Goal: Information Seeking & Learning: Learn about a topic

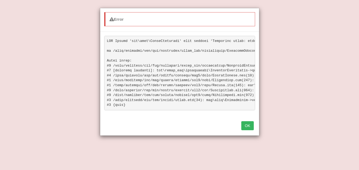
click at [247, 130] on button "OK" at bounding box center [248, 126] width 12 height 9
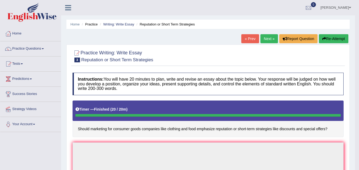
click at [269, 39] on link "Next »" at bounding box center [270, 38] width 18 height 9
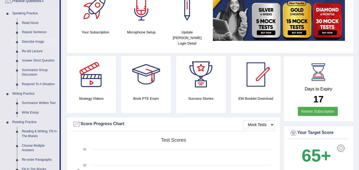
scroll to position [48, 0]
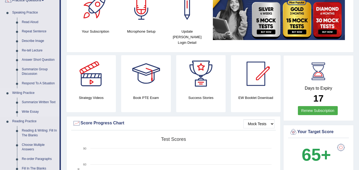
click at [35, 113] on link "Write Essay" at bounding box center [39, 112] width 40 height 10
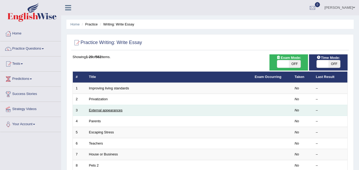
click at [109, 111] on link "External appearances" at bounding box center [106, 111] width 34 height 4
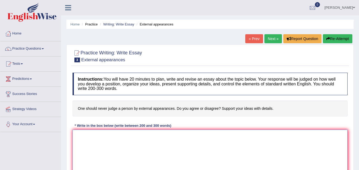
click at [116, 138] on textarea at bounding box center [210, 156] width 275 height 52
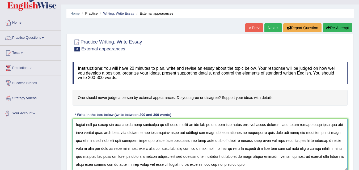
scroll to position [109, 0]
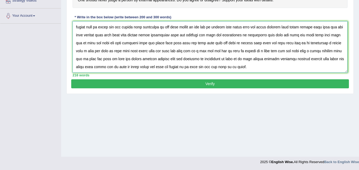
type textarea "We should not judge about the person about his apperance how he talk or dressed…"
click at [206, 83] on button "Verify" at bounding box center [210, 84] width 278 height 9
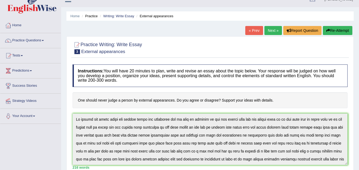
scroll to position [8, 0]
click at [268, 31] on link "Next »" at bounding box center [274, 30] width 18 height 9
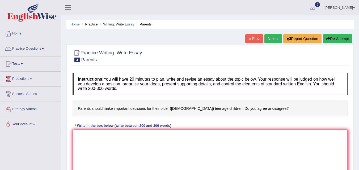
click at [83, 141] on textarea at bounding box center [210, 156] width 275 height 52
click at [83, 141] on textarea "I agree the parents has to be responsible" at bounding box center [210, 156] width 275 height 52
click at [149, 137] on textarea "I agree the parents has to be responsible" at bounding box center [210, 156] width 275 height 52
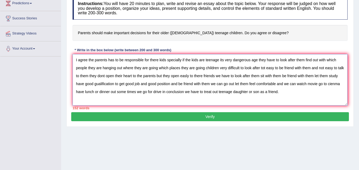
scroll to position [77, 0]
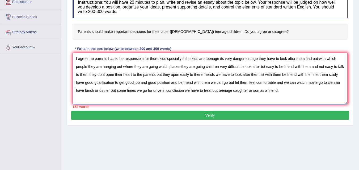
type textarea "I agree the parents has to be responsible for there kids specially if the kids …"
click at [206, 114] on button "Verify" at bounding box center [210, 115] width 278 height 9
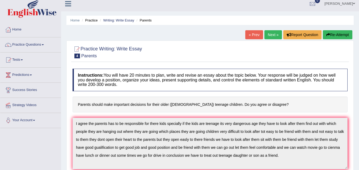
scroll to position [3, 0]
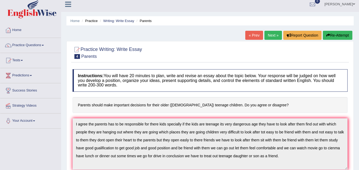
click at [270, 38] on link "Next »" at bounding box center [274, 35] width 18 height 9
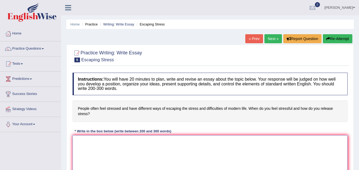
click at [95, 148] on textarea at bounding box center [210, 162] width 275 height 52
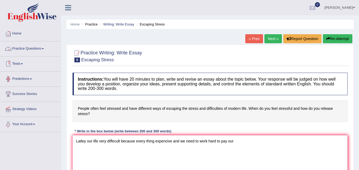
click at [38, 49] on link "Practice Questions" at bounding box center [30, 47] width 61 height 13
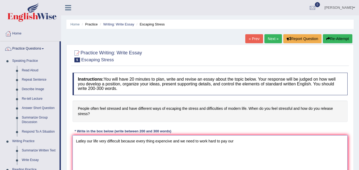
click at [236, 143] on textarea "Latley our life very diffecult because every thing expencive and we need to wor…" at bounding box center [210, 162] width 275 height 52
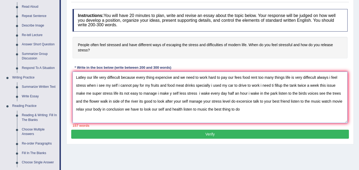
scroll to position [76, 0]
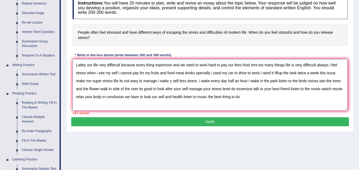
type textarea "Latley our life very diffecult because every thing expencive and we need to wor…"
click at [215, 122] on button "Verify" at bounding box center [210, 122] width 278 height 9
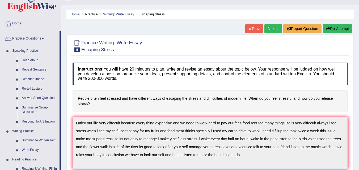
scroll to position [0, 0]
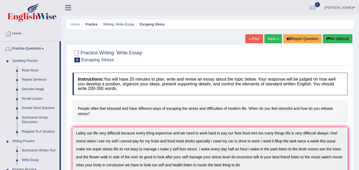
click at [31, 51] on link "Practice Questions" at bounding box center [29, 47] width 59 height 13
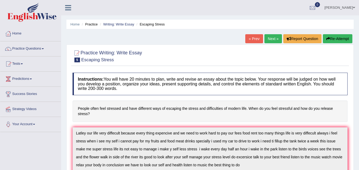
click at [31, 51] on link "Practice Questions" at bounding box center [30, 47] width 61 height 13
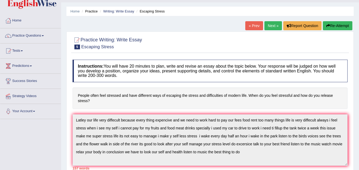
scroll to position [22, 0]
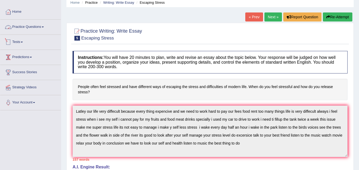
click at [31, 29] on link "Practice Questions" at bounding box center [30, 26] width 61 height 13
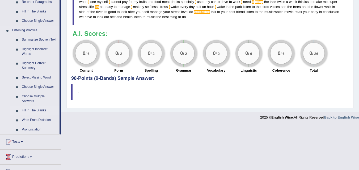
scroll to position [204, 0]
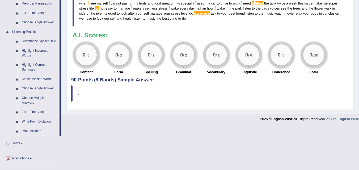
click at [39, 78] on link "Select Missing Word" at bounding box center [39, 80] width 40 height 10
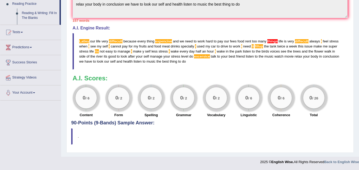
scroll to position [246, 0]
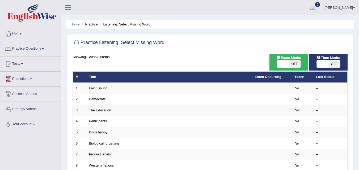
click at [297, 65] on span "OFF" at bounding box center [295, 63] width 12 height 7
checkbox input "true"
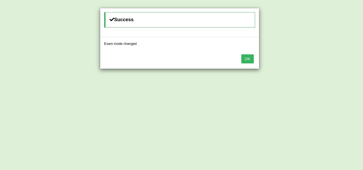
click at [250, 58] on button "OK" at bounding box center [248, 59] width 12 height 9
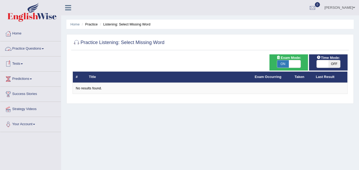
click at [44, 50] on link "Practice Questions" at bounding box center [30, 47] width 61 height 13
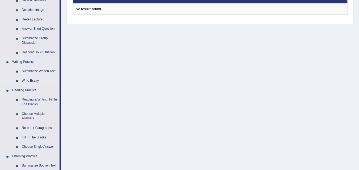
scroll to position [90, 0]
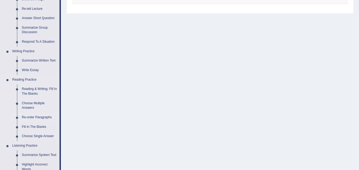
click at [41, 118] on link "Re-order Paragraphs" at bounding box center [39, 118] width 40 height 10
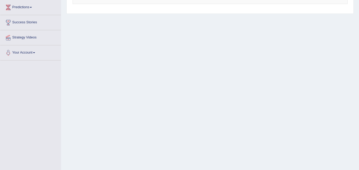
scroll to position [109, 0]
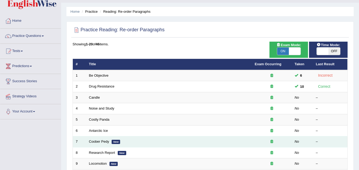
scroll to position [16, 0]
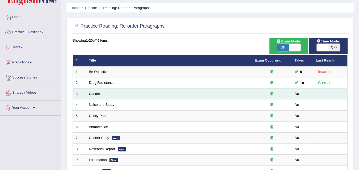
click at [148, 95] on td "Candle" at bounding box center [169, 94] width 166 height 11
click at [97, 95] on link "Candle" at bounding box center [94, 94] width 11 height 4
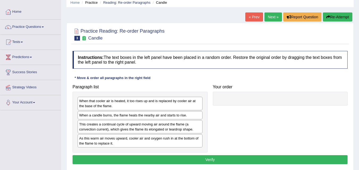
scroll to position [22, 0]
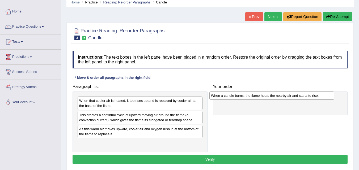
drag, startPoint x: 146, startPoint y: 115, endPoint x: 278, endPoint y: 96, distance: 133.3
click at [278, 96] on div "When a candle burns, the flame heats the nearby air and starts to rise." at bounding box center [272, 96] width 125 height 8
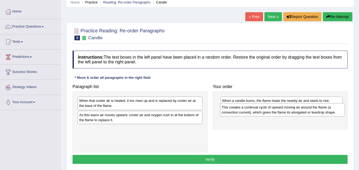
drag, startPoint x: 162, startPoint y: 119, endPoint x: 305, endPoint y: 110, distance: 143.9
click at [305, 110] on div "This creates a continual cycle of upward moving air around the flame (a convect…" at bounding box center [282, 109] width 125 height 13
drag, startPoint x: 155, startPoint y: 117, endPoint x: 167, endPoint y: 119, distance: 11.9
click at [167, 119] on div "As this warm air moves upward, cooler air and oxygen rush in at the bottom of t…" at bounding box center [140, 117] width 125 height 13
drag, startPoint x: 167, startPoint y: 119, endPoint x: 193, endPoint y: 124, distance: 26.8
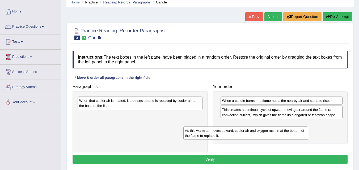
drag, startPoint x: 168, startPoint y: 118, endPoint x: 288, endPoint y: 125, distance: 120.5
click at [279, 132] on div "As this warm air moves upward, cooler air and oxygen rush in at the bottom of t…" at bounding box center [246, 133] width 125 height 13
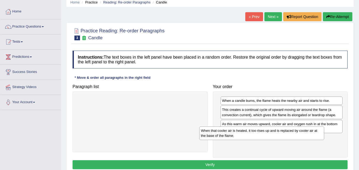
drag, startPoint x: 178, startPoint y: 103, endPoint x: 303, endPoint y: 133, distance: 128.6
click at [303, 133] on div "When that cooler air is heated, it too rises up and is replaced by cooler air a…" at bounding box center [261, 133] width 125 height 13
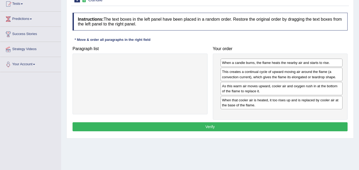
scroll to position [60, 0]
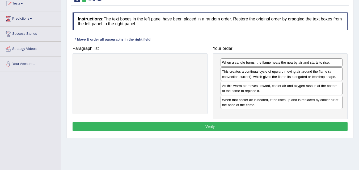
click at [229, 128] on button "Verify" at bounding box center [210, 126] width 275 height 9
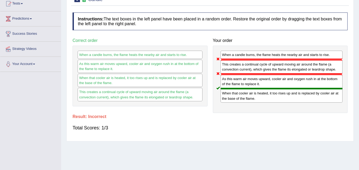
drag, startPoint x: 229, startPoint y: 128, endPoint x: 229, endPoint y: 133, distance: 5.1
click at [229, 133] on div "Total Scores: 1/3" at bounding box center [210, 128] width 275 height 13
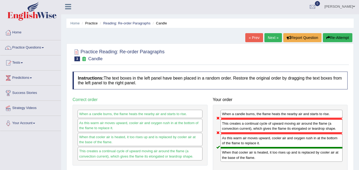
scroll to position [0, 0]
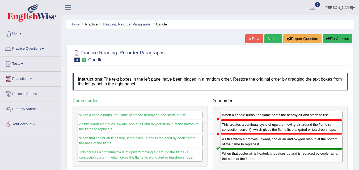
click at [268, 42] on link "Next »" at bounding box center [274, 38] width 18 height 9
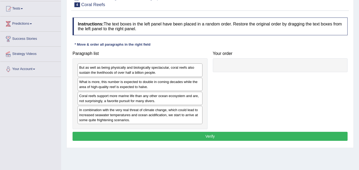
scroll to position [56, 0]
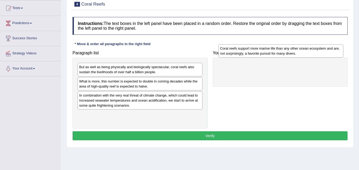
drag, startPoint x: 160, startPoint y: 98, endPoint x: 301, endPoint y: 51, distance: 148.6
click at [301, 51] on div "Coral reefs support more marine life than any other ocean ecosystem and are, no…" at bounding box center [281, 50] width 125 height 13
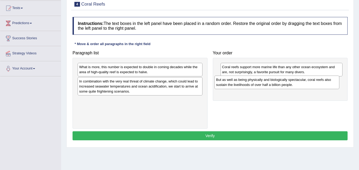
drag, startPoint x: 178, startPoint y: 70, endPoint x: 314, endPoint y: 83, distance: 137.3
click at [314, 83] on div "But as well as being physically and biologically spectacular, coral reefs also …" at bounding box center [277, 82] width 125 height 13
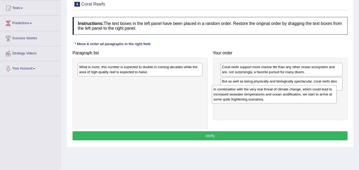
drag, startPoint x: 166, startPoint y: 93, endPoint x: 300, endPoint y: 101, distance: 134.6
click at [300, 101] on div "In combination with the very real threat of climate change, which could lead to…" at bounding box center [274, 94] width 125 height 18
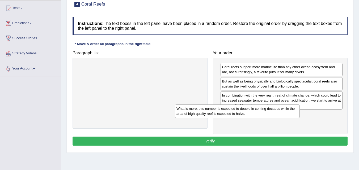
drag, startPoint x: 174, startPoint y: 69, endPoint x: 311, endPoint y: 116, distance: 143.9
click at [300, 116] on div "What is more, this number is expected to double in coming decades while the are…" at bounding box center [237, 111] width 125 height 13
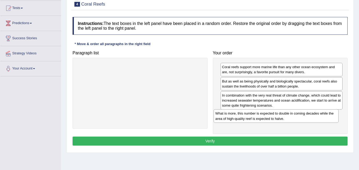
click at [311, 116] on div "What is more, this number is expected to double in coming decades while the are…" at bounding box center [276, 116] width 125 height 13
click at [229, 142] on button "Verify" at bounding box center [210, 141] width 275 height 9
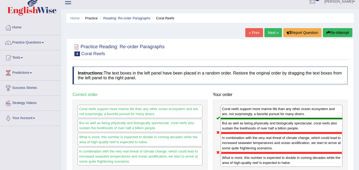
scroll to position [1, 0]
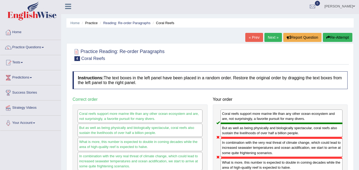
click at [274, 38] on link "Next »" at bounding box center [274, 37] width 18 height 9
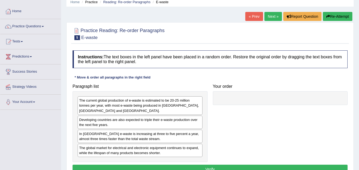
scroll to position [36, 0]
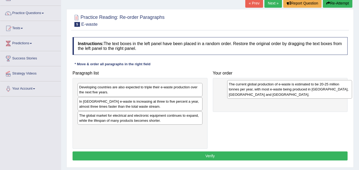
drag, startPoint x: 159, startPoint y: 92, endPoint x: 305, endPoint y: 88, distance: 145.8
click at [308, 89] on div "The current global production of e-waste is estimated to be 20-25 million tonne…" at bounding box center [289, 89] width 125 height 18
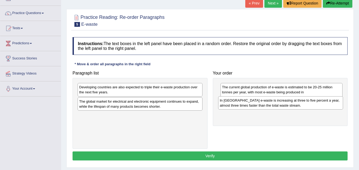
drag, startPoint x: 171, startPoint y: 109, endPoint x: 312, endPoint y: 108, distance: 140.7
click at [312, 108] on div "In Europe e-waste is increasing at three to five percent a year, almost three t…" at bounding box center [280, 103] width 125 height 13
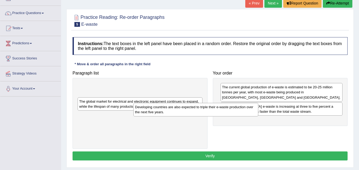
drag, startPoint x: 164, startPoint y: 91, endPoint x: 220, endPoint y: 111, distance: 59.3
click at [220, 111] on div "Developing countries are also expected to triple their e-waste production over …" at bounding box center [196, 109] width 125 height 13
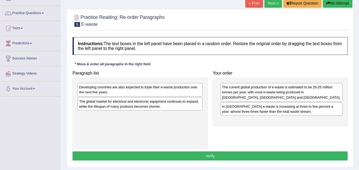
click at [265, 118] on div "The current global production of e-waste is estimated to be 20-25 million tonne…" at bounding box center [280, 102] width 135 height 48
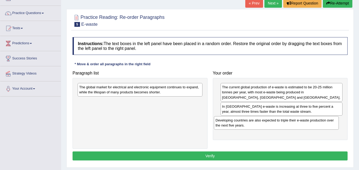
drag, startPoint x: 149, startPoint y: 91, endPoint x: 286, endPoint y: 124, distance: 141.0
click at [285, 124] on div "Developing countries are also expected to triple their e-waste production over …" at bounding box center [276, 122] width 125 height 13
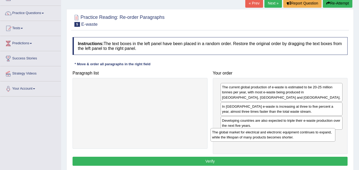
drag, startPoint x: 166, startPoint y: 92, endPoint x: 323, endPoint y: 134, distance: 162.1
click at [323, 134] on div "The global market for electrical and electronic equipment continues to expand, …" at bounding box center [273, 134] width 125 height 13
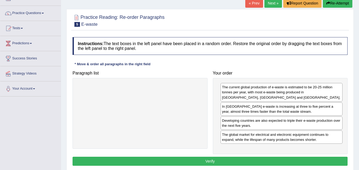
click at [210, 159] on button "Verify" at bounding box center [210, 161] width 275 height 9
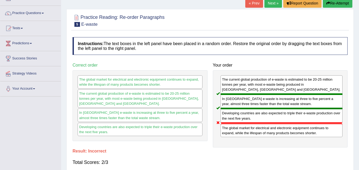
click at [269, 5] on link "Next »" at bounding box center [274, 3] width 18 height 9
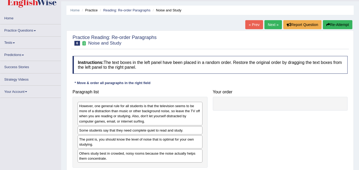
scroll to position [37, 0]
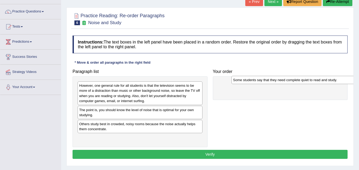
drag, startPoint x: 159, startPoint y: 113, endPoint x: 313, endPoint y: 82, distance: 156.9
click at [313, 82] on div "Some students say that they need complete quiet to read and study." at bounding box center [294, 80] width 125 height 8
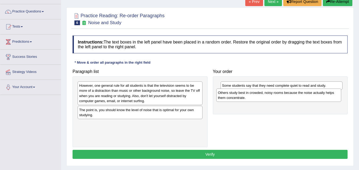
drag, startPoint x: 128, startPoint y: 128, endPoint x: 267, endPoint y: 96, distance: 142.3
click at [267, 96] on div "Others study best in crowded, noisy rooms because the noise actually helps them…" at bounding box center [279, 95] width 125 height 13
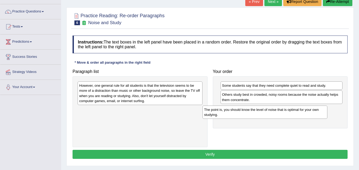
drag, startPoint x: 176, startPoint y: 116, endPoint x: 301, endPoint y: 116, distance: 125.0
click at [301, 116] on div "The point is, you should know the level of noise that is optimal for your own s…" at bounding box center [265, 112] width 125 height 13
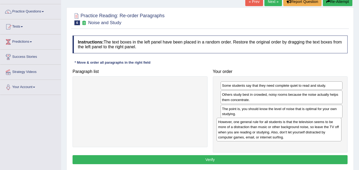
drag, startPoint x: 170, startPoint y: 97, endPoint x: 310, endPoint y: 134, distance: 143.8
click at [310, 134] on div "However, one general rule for all students is that the television seems to be m…" at bounding box center [279, 129] width 125 height 23
click at [211, 157] on button "Verify" at bounding box center [210, 160] width 275 height 9
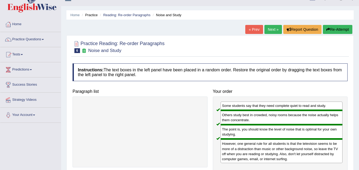
scroll to position [0, 0]
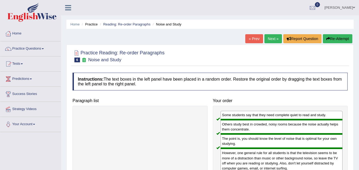
click at [274, 38] on link "Next »" at bounding box center [274, 38] width 18 height 9
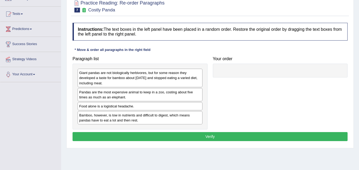
scroll to position [53, 0]
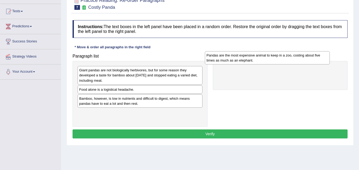
drag, startPoint x: 168, startPoint y: 91, endPoint x: 297, endPoint y: 56, distance: 133.1
click at [297, 56] on div "Pandas are the most expensive animal to keep in a zoo, costing about five times…" at bounding box center [267, 57] width 125 height 13
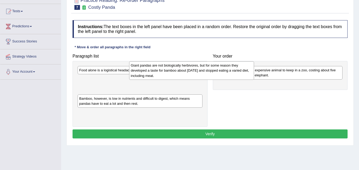
drag, startPoint x: 158, startPoint y: 77, endPoint x: 205, endPoint y: 68, distance: 47.8
click at [206, 69] on div "Giant pandas are not biologically herbivores, but for some reason they develope…" at bounding box center [191, 70] width 125 height 18
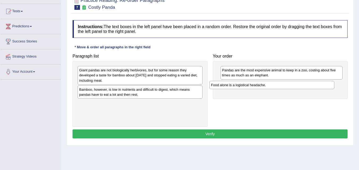
drag, startPoint x: 180, startPoint y: 74, endPoint x: 312, endPoint y: 89, distance: 132.7
click at [312, 89] on div "Food alone is a logistical headache." at bounding box center [272, 85] width 125 height 8
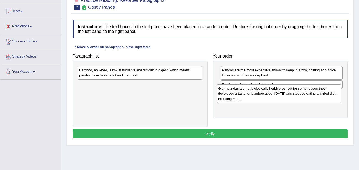
drag, startPoint x: 177, startPoint y: 79, endPoint x: 317, endPoint y: 97, distance: 140.6
click at [317, 97] on div "Giant pandas are not biologically herbivores, but for some reason they develope…" at bounding box center [279, 94] width 125 height 18
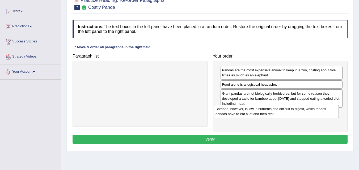
drag, startPoint x: 197, startPoint y: 90, endPoint x: 327, endPoint y: 115, distance: 132.5
click at [327, 115] on div "Bamboo, however, is low in nutrients and difficult to digest, which means panda…" at bounding box center [276, 111] width 125 height 13
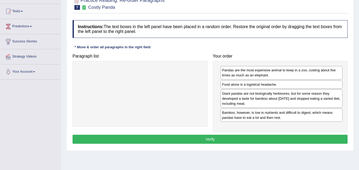
click at [242, 136] on button "Verify" at bounding box center [210, 139] width 275 height 9
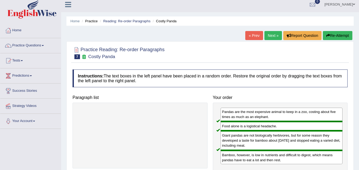
scroll to position [0, 0]
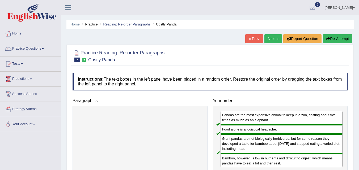
click at [269, 40] on link "Next »" at bounding box center [274, 38] width 18 height 9
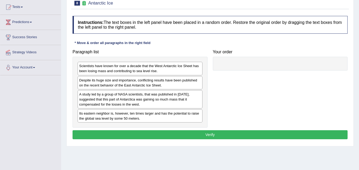
scroll to position [61, 0]
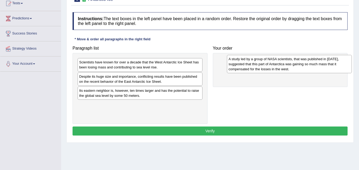
drag, startPoint x: 153, startPoint y: 94, endPoint x: 303, endPoint y: 61, distance: 153.6
click at [303, 61] on div "A study led by a group of NASA scientists, that was published in 2015, suggeste…" at bounding box center [289, 64] width 125 height 18
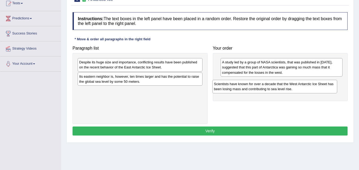
drag, startPoint x: 172, startPoint y: 69, endPoint x: 307, endPoint y: 91, distance: 136.6
click at [307, 91] on div "Scientists have known for over a decade that the West Antarctic Ice Sheet has b…" at bounding box center [275, 86] width 125 height 13
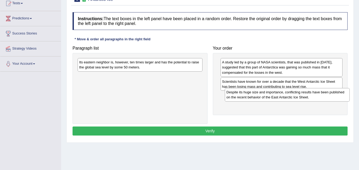
drag, startPoint x: 186, startPoint y: 63, endPoint x: 333, endPoint y: 93, distance: 150.4
click at [333, 93] on div "Despite its huge size and importance, conflicting results have been published o…" at bounding box center [287, 94] width 125 height 13
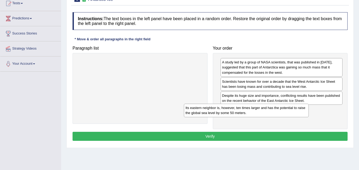
drag, startPoint x: 162, startPoint y: 68, endPoint x: 277, endPoint y: 115, distance: 125.1
click at [277, 115] on div "Its eastern neighbor is, however, ten times larger and has the potential to rai…" at bounding box center [246, 110] width 125 height 13
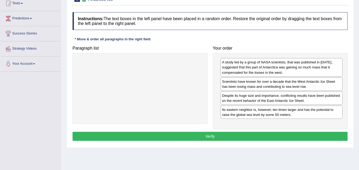
drag, startPoint x: 277, startPoint y: 115, endPoint x: 304, endPoint y: 114, distance: 26.6
click at [232, 137] on button "Verify" at bounding box center [210, 136] width 275 height 9
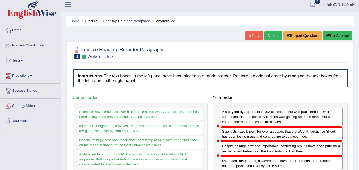
scroll to position [0, 0]
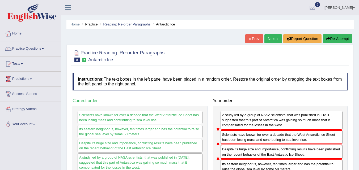
click at [267, 40] on link "Next »" at bounding box center [274, 38] width 18 height 9
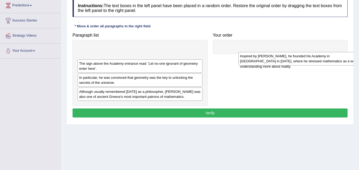
drag, startPoint x: 173, startPoint y: 50, endPoint x: 334, endPoint y: 56, distance: 161.1
click at [334, 56] on div "Inspired by [PERSON_NAME], he founded his Academy in [GEOGRAPHIC_DATA] in [DATE…" at bounding box center [301, 58] width 125 height 13
drag, startPoint x: 186, startPoint y: 51, endPoint x: 337, endPoint y: 57, distance: 151.2
click at [337, 57] on div "Inspired by [PERSON_NAME], he founded his Academy in [GEOGRAPHIC_DATA] in [DATE…" at bounding box center [291, 57] width 125 height 13
drag, startPoint x: 164, startPoint y: 51, endPoint x: 310, endPoint y: 59, distance: 147.0
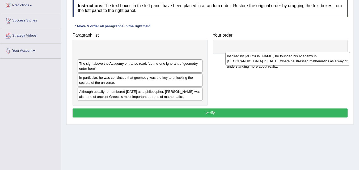
click at [310, 58] on div "Inspired by [PERSON_NAME], he founded his Academy in [GEOGRAPHIC_DATA] in [DATE…" at bounding box center [288, 58] width 125 height 13
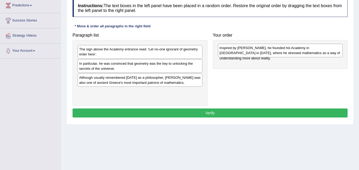
drag, startPoint x: 174, startPoint y: 54, endPoint x: 305, endPoint y: 50, distance: 130.9
click at [305, 50] on div "Inspired by [PERSON_NAME], he founded his Academy in [GEOGRAPHIC_DATA] in [DATE…" at bounding box center [280, 50] width 125 height 13
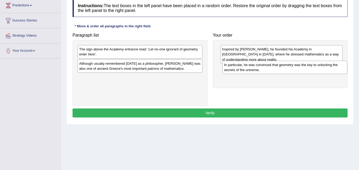
drag, startPoint x: 175, startPoint y: 66, endPoint x: 320, endPoint y: 68, distance: 145.2
click at [320, 68] on div "In particular, he was convinced that geometry was the key to unlocking the secr…" at bounding box center [285, 67] width 125 height 13
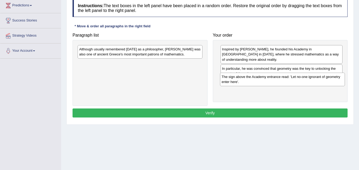
drag, startPoint x: 183, startPoint y: 55, endPoint x: 326, endPoint y: 83, distance: 146.1
click at [326, 83] on div "The sign above the Academy entrance read: 'Let no-one ignorant of geometry ente…" at bounding box center [282, 79] width 125 height 13
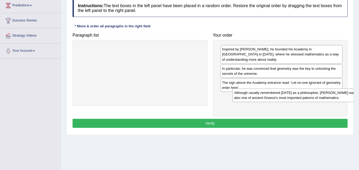
drag, startPoint x: 164, startPoint y: 51, endPoint x: 320, endPoint y: 94, distance: 162.2
click at [320, 94] on div "Although usually remembered [DATE] as a philosopher, [PERSON_NAME] was also one…" at bounding box center [295, 95] width 125 height 13
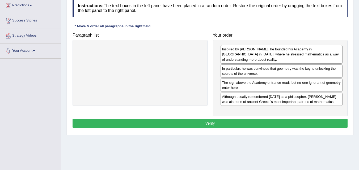
click at [227, 119] on button "Verify" at bounding box center [210, 123] width 275 height 9
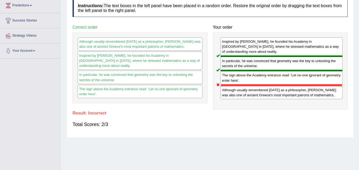
drag, startPoint x: 248, startPoint y: 95, endPoint x: 242, endPoint y: 91, distance: 7.4
click at [242, 91] on div "Inspired by [PERSON_NAME], he founded his Academy in [GEOGRAPHIC_DATA] in [DATE…" at bounding box center [280, 70] width 135 height 77
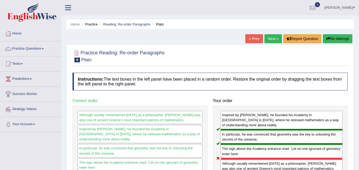
click at [271, 39] on link "Next »" at bounding box center [274, 38] width 18 height 9
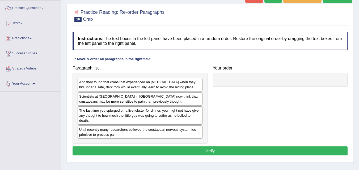
scroll to position [51, 0]
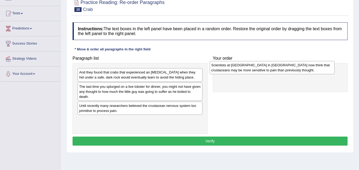
drag, startPoint x: 177, startPoint y: 89, endPoint x: 309, endPoint y: 68, distance: 133.9
click at [309, 68] on div "Scientists at [GEOGRAPHIC_DATA] in [GEOGRAPHIC_DATA] now think that crustaceans…" at bounding box center [272, 67] width 125 height 13
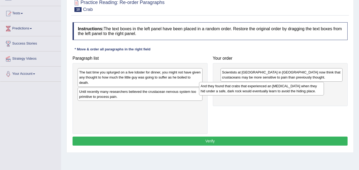
drag, startPoint x: 155, startPoint y: 74, endPoint x: 295, endPoint y: 86, distance: 140.1
click at [295, 86] on div "And they found that crabs that experienced an [MEDICAL_DATA] when they hid unde…" at bounding box center [261, 88] width 125 height 13
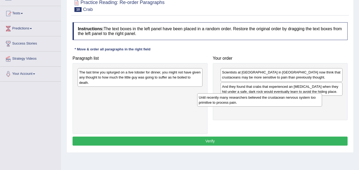
drag, startPoint x: 177, startPoint y: 98, endPoint x: 274, endPoint y: 103, distance: 96.9
click at [274, 103] on div "Until recently many researchers believed the crustacean nervous system too prim…" at bounding box center [259, 100] width 125 height 13
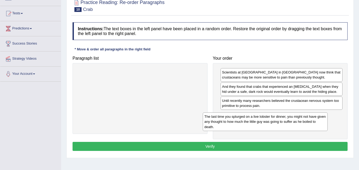
drag, startPoint x: 192, startPoint y: 77, endPoint x: 346, endPoint y: 114, distance: 158.5
click at [328, 114] on div "The last time you splurged on a live lobster for dinner, you might not have giv…" at bounding box center [265, 122] width 125 height 18
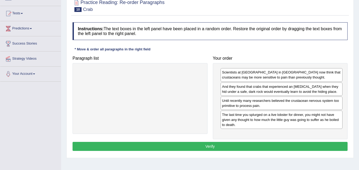
click at [236, 148] on button "Verify" at bounding box center [210, 146] width 275 height 9
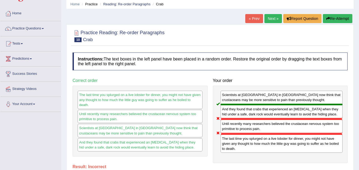
scroll to position [5, 0]
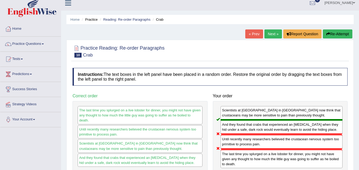
click at [266, 34] on link "Next »" at bounding box center [274, 34] width 18 height 9
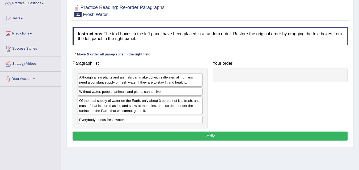
scroll to position [47, 0]
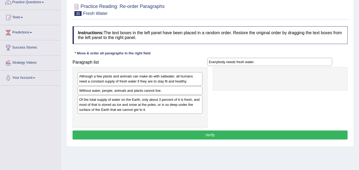
drag, startPoint x: 153, startPoint y: 118, endPoint x: 296, endPoint y: 55, distance: 155.5
click at [296, 58] on div "Everybody needs fresh water." at bounding box center [269, 62] width 125 height 8
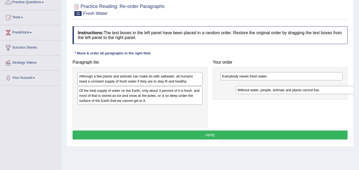
drag, startPoint x: 136, startPoint y: 93, endPoint x: 284, endPoint y: 92, distance: 147.6
click at [287, 93] on div "Without water, people, animals and plants cannot live." at bounding box center [298, 90] width 125 height 8
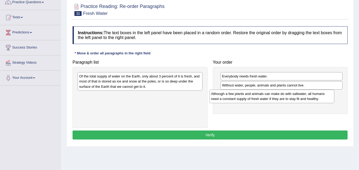
drag, startPoint x: 181, startPoint y: 81, endPoint x: 313, endPoint y: 99, distance: 133.4
click at [313, 99] on div "Although a few plants and animals can make do with saltwater, all humans need a…" at bounding box center [272, 96] width 125 height 13
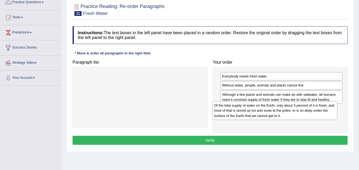
drag, startPoint x: 183, startPoint y: 85, endPoint x: 327, endPoint y: 110, distance: 145.8
click at [326, 110] on div "Of the total supply of water on the Earth, only about 3 percent of it is fresh,…" at bounding box center [275, 111] width 125 height 18
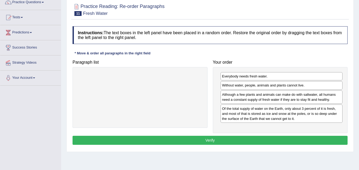
click at [245, 144] on button "Verify" at bounding box center [210, 140] width 275 height 9
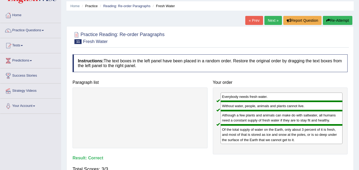
scroll to position [17, 0]
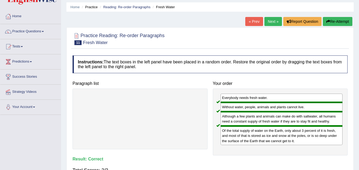
click at [267, 20] on link "Next »" at bounding box center [274, 21] width 18 height 9
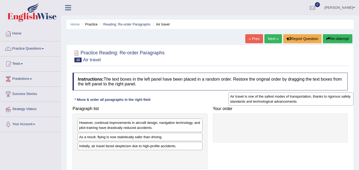
drag, startPoint x: 115, startPoint y: 163, endPoint x: 266, endPoint y: 105, distance: 162.1
click at [266, 105] on div "Air travel is one of the safest modes of transportation, thanks to rigorous saf…" at bounding box center [291, 99] width 125 height 13
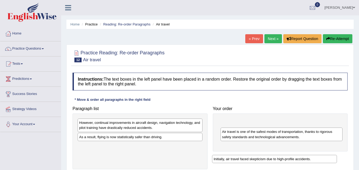
drag, startPoint x: 163, startPoint y: 149, endPoint x: 301, endPoint y: 151, distance: 138.1
click at [298, 161] on div "Initially, air travel faced skepticism due to high-profile accidents." at bounding box center [274, 159] width 125 height 8
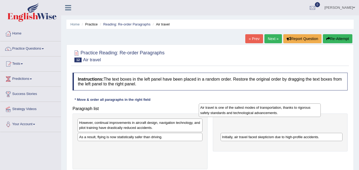
drag, startPoint x: 270, startPoint y: 141, endPoint x: 265, endPoint y: 102, distance: 39.7
click at [264, 104] on div "Air travel is one of the safest modes of transportation, thanks to rigorous saf…" at bounding box center [260, 110] width 122 height 13
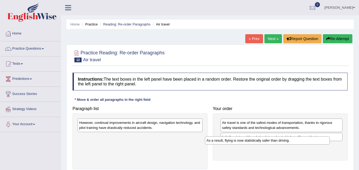
drag, startPoint x: 179, startPoint y: 139, endPoint x: 307, endPoint y: 143, distance: 127.7
click at [307, 143] on div "As a result, flying is now statistically safer than driving." at bounding box center [267, 141] width 125 height 8
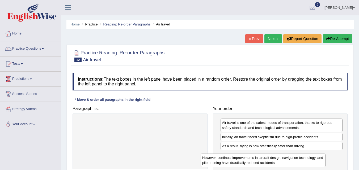
drag, startPoint x: 185, startPoint y: 128, endPoint x: 330, endPoint y: 156, distance: 147.6
click at [324, 157] on div "However, continual improvements in aircraft design, navigation technology, and …" at bounding box center [263, 160] width 125 height 13
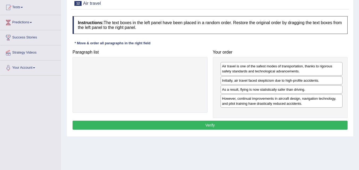
scroll to position [57, 0]
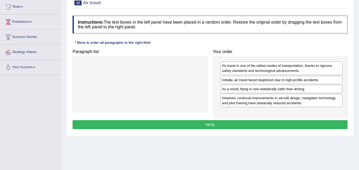
click at [195, 126] on button "Verify" at bounding box center [210, 124] width 275 height 9
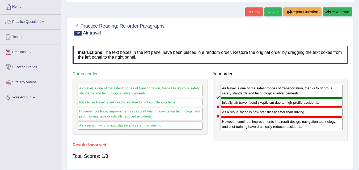
scroll to position [26, 0]
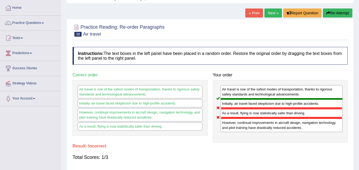
click at [272, 11] on link "Next »" at bounding box center [274, 13] width 18 height 9
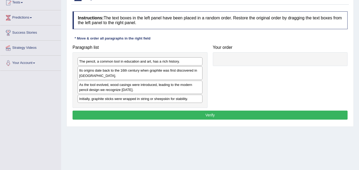
scroll to position [98, 0]
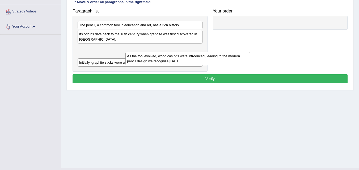
drag, startPoint x: 151, startPoint y: 52, endPoint x: 257, endPoint y: 32, distance: 107.7
click at [251, 52] on div "As the tool evolved, wood casings were introduced, leading to the modern pencil…" at bounding box center [188, 58] width 125 height 13
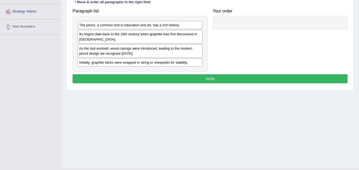
click at [279, 26] on div at bounding box center [280, 23] width 135 height 14
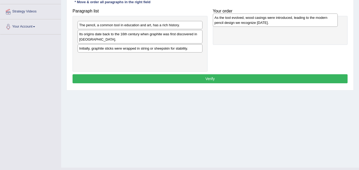
drag, startPoint x: 155, startPoint y: 55, endPoint x: 291, endPoint y: 24, distance: 139.4
click at [290, 24] on div "As the tool evolved, wood casings were introduced, leading to the modern pencil…" at bounding box center [275, 20] width 125 height 13
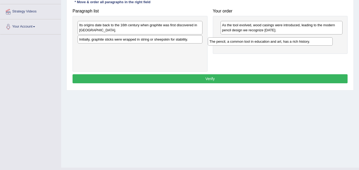
drag, startPoint x: 177, startPoint y: 26, endPoint x: 316, endPoint y: 43, distance: 140.1
click at [316, 43] on div "The pencil, a common tool in education and art, has a rich history." at bounding box center [270, 42] width 125 height 8
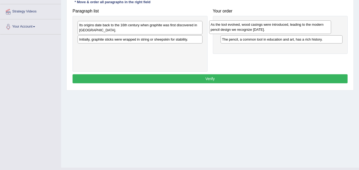
drag, startPoint x: 245, startPoint y: 30, endPoint x: 230, endPoint y: 52, distance: 26.4
click at [229, 34] on div "As the tool evolved, wood casings were introduced, leading to the modern pencil…" at bounding box center [270, 26] width 122 height 13
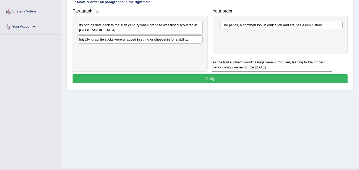
drag, startPoint x: 238, startPoint y: 25, endPoint x: 230, endPoint y: 50, distance: 26.3
click at [230, 58] on div "As the tool evolved, wood casings were introduced, leading to the modern pencil…" at bounding box center [272, 64] width 122 height 13
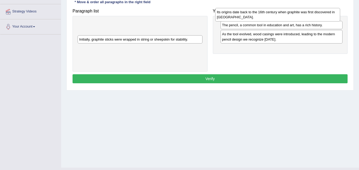
drag, startPoint x: 169, startPoint y: 29, endPoint x: 306, endPoint y: 17, distance: 138.3
click at [306, 16] on div "Its origins date back to the 16th century when graphite was first discovered in…" at bounding box center [277, 14] width 125 height 13
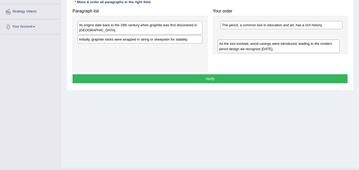
drag, startPoint x: 286, startPoint y: 33, endPoint x: 284, endPoint y: 43, distance: 10.0
click at [284, 43] on div "As the tool evolved, wood casings were introduced, leading to the modern pencil…" at bounding box center [279, 46] width 122 height 13
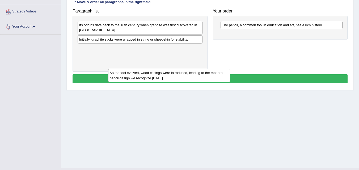
drag, startPoint x: 248, startPoint y: 38, endPoint x: 124, endPoint y: 58, distance: 125.3
click at [124, 69] on div "As the tool evolved, wood casings were introduced, leading to the modern pencil…" at bounding box center [169, 75] width 122 height 13
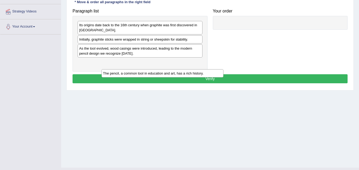
drag, startPoint x: 241, startPoint y: 26, endPoint x: 122, endPoint y: 74, distance: 128.6
click at [122, 74] on div "The pencil, a common tool in education and art, has a rich history." at bounding box center [163, 73] width 122 height 8
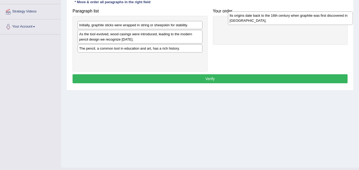
drag, startPoint x: 123, startPoint y: 27, endPoint x: 274, endPoint y: 18, distance: 151.1
click at [274, 18] on div "Its origins date back to the 16th century when graphite was first discovered in…" at bounding box center [290, 17] width 125 height 13
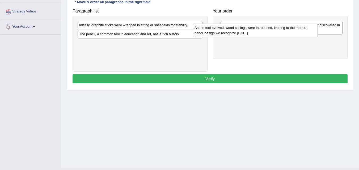
drag, startPoint x: 158, startPoint y: 37, endPoint x: 291, endPoint y: 43, distance: 133.1
click at [290, 37] on div "As the tool evolved, wood casings were introduced, leading to the modern pencil…" at bounding box center [255, 30] width 125 height 13
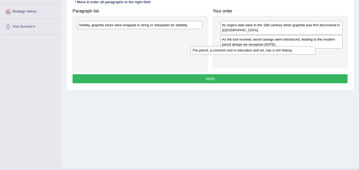
drag, startPoint x: 170, startPoint y: 35, endPoint x: 296, endPoint y: 50, distance: 126.7
click at [296, 50] on div "The pencil, a common tool in education and art, has a rich history." at bounding box center [253, 50] width 125 height 8
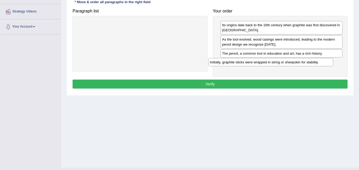
drag, startPoint x: 180, startPoint y: 25, endPoint x: 311, endPoint y: 63, distance: 136.4
click at [311, 63] on div "Initially, graphite sticks were wrapped in string or sheepskin for stability." at bounding box center [271, 62] width 125 height 8
click at [223, 85] on button "Verify" at bounding box center [210, 84] width 275 height 9
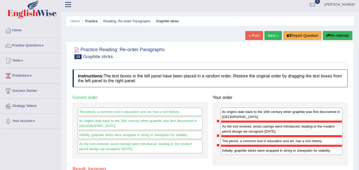
scroll to position [0, 0]
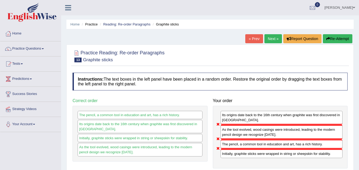
click at [268, 39] on link "Next »" at bounding box center [274, 38] width 18 height 9
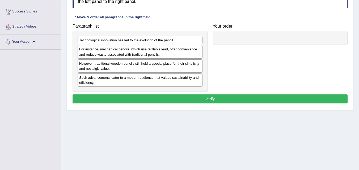
scroll to position [83, 0]
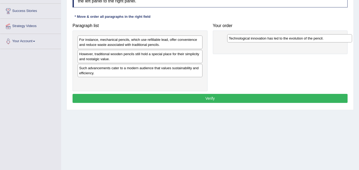
drag, startPoint x: 191, startPoint y: 41, endPoint x: 339, endPoint y: 38, distance: 147.7
click at [339, 38] on div "Technological innovation has led to the evolution of the pencil." at bounding box center [289, 38] width 125 height 8
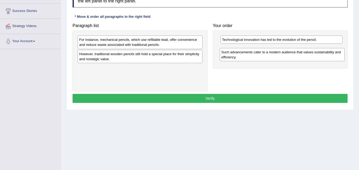
drag, startPoint x: 171, startPoint y: 73, endPoint x: 313, endPoint y: 57, distance: 143.2
click at [313, 57] on div "Such advancements cater to a modern audience that values sustainability and eff…" at bounding box center [282, 54] width 125 height 13
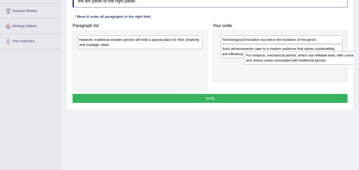
drag, startPoint x: 174, startPoint y: 43, endPoint x: 334, endPoint y: 63, distance: 160.3
click at [335, 63] on div "For instance, mechanical pencils, which use refillable lead, offer convenience …" at bounding box center [307, 57] width 125 height 13
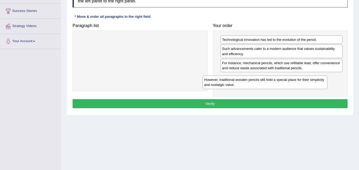
drag, startPoint x: 180, startPoint y: 44, endPoint x: 331, endPoint y: 82, distance: 156.2
click at [328, 82] on div "However, traditional wooden pencils still hold a special place for their simpli…" at bounding box center [265, 82] width 125 height 13
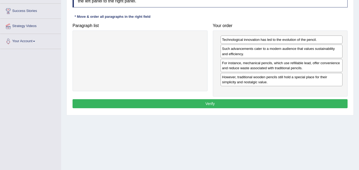
click at [232, 100] on button "Verify" at bounding box center [210, 103] width 275 height 9
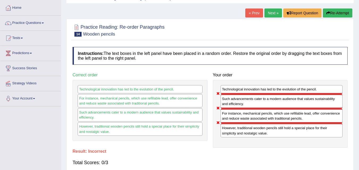
scroll to position [15, 0]
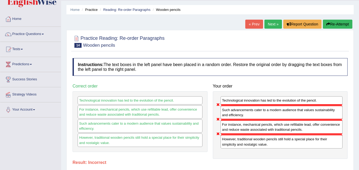
click at [268, 23] on link "Next »" at bounding box center [274, 24] width 18 height 9
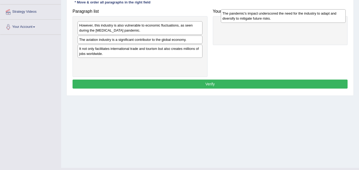
drag, startPoint x: 161, startPoint y: 30, endPoint x: 305, endPoint y: 18, distance: 144.1
click at [305, 18] on div "The pandemic's impact underscored the need for the industry to adapt and divers…" at bounding box center [283, 15] width 125 height 13
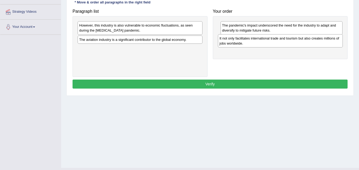
drag, startPoint x: 182, startPoint y: 52, endPoint x: 323, endPoint y: 41, distance: 141.1
click at [323, 41] on div "It not only facilitates international trade and tourism but also creates millio…" at bounding box center [280, 40] width 125 height 13
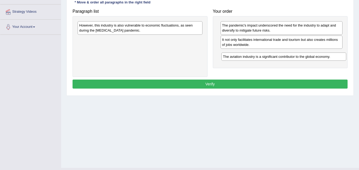
drag, startPoint x: 176, startPoint y: 41, endPoint x: 322, endPoint y: 55, distance: 146.9
click at [322, 55] on div "The aviation industry is a significant contributor to the global economy." at bounding box center [284, 57] width 125 height 8
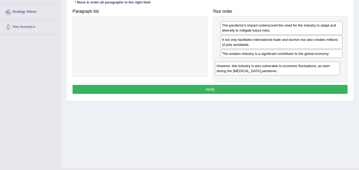
drag, startPoint x: 171, startPoint y: 26, endPoint x: 308, endPoint y: 66, distance: 143.2
click at [308, 66] on div "However, this industry is also vulnerable to economic fluctuations, as seen dur…" at bounding box center [277, 68] width 125 height 13
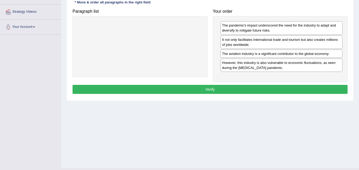
click at [222, 91] on button "Verify" at bounding box center [210, 89] width 275 height 9
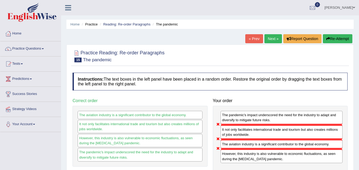
click at [272, 39] on link "Next »" at bounding box center [274, 38] width 18 height 9
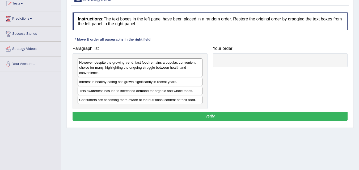
scroll to position [61, 0]
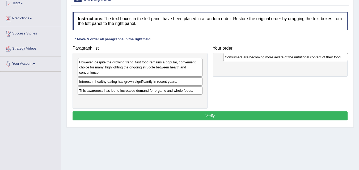
drag, startPoint x: 151, startPoint y: 103, endPoint x: 297, endPoint y: 60, distance: 151.8
click at [297, 60] on div "Consumers are becoming more aware of the nutritional content of their food." at bounding box center [285, 57] width 125 height 8
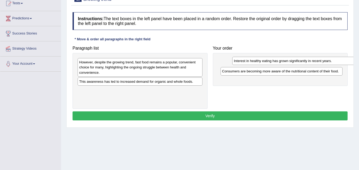
drag, startPoint x: 151, startPoint y: 83, endPoint x: 305, endPoint y: 62, distance: 155.7
click at [305, 62] on div "Interest in healthy eating has grown significantly in recent years." at bounding box center [294, 61] width 125 height 8
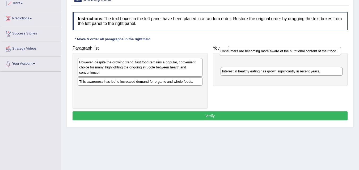
drag, startPoint x: 289, startPoint y: 75, endPoint x: 287, endPoint y: 55, distance: 20.3
click at [287, 55] on div "Consumers are becoming more aware of the nutritional content of their food." at bounding box center [280, 51] width 122 height 8
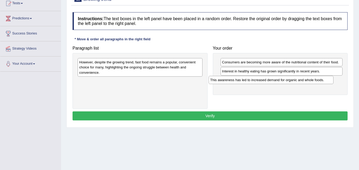
drag, startPoint x: 183, startPoint y: 82, endPoint x: 314, endPoint y: 80, distance: 131.1
click at [314, 80] on div "This awareness has led to increased demand for organic and whole foods." at bounding box center [271, 80] width 125 height 8
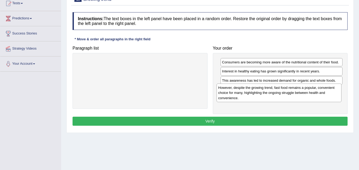
drag, startPoint x: 176, startPoint y: 69, endPoint x: 315, endPoint y: 94, distance: 140.9
click at [315, 94] on div "However, despite the growing trend, fast food remains a popular, convenient cho…" at bounding box center [279, 93] width 125 height 18
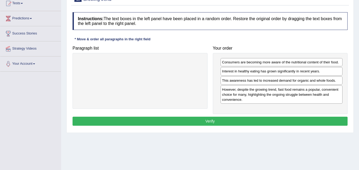
click at [220, 125] on button "Verify" at bounding box center [210, 121] width 275 height 9
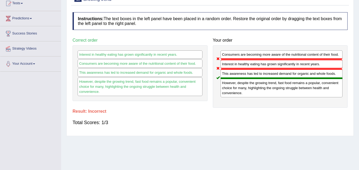
click at [48, 108] on div "Toggle navigation Home Practice Questions Speaking Practice Read Aloud Repeat S…" at bounding box center [179, 77] width 359 height 277
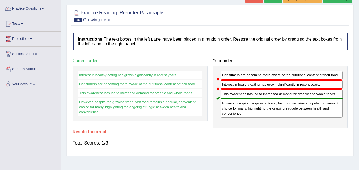
scroll to position [0, 0]
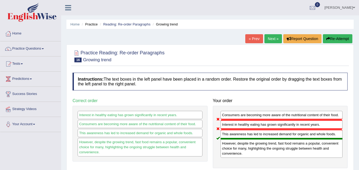
click at [268, 40] on link "Next »" at bounding box center [274, 38] width 18 height 9
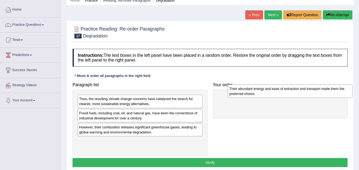
drag, startPoint x: 177, startPoint y: 113, endPoint x: 306, endPoint y: 94, distance: 130.4
click at [306, 94] on div "Their abundant energy and ease of extraction and transport made them the prefer…" at bounding box center [290, 91] width 125 height 13
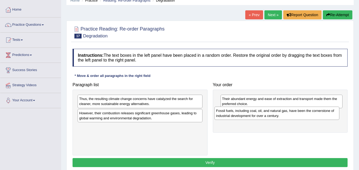
drag, startPoint x: 155, startPoint y: 121, endPoint x: 291, endPoint y: 118, distance: 136.7
click at [291, 118] on div "Fossil fuels, including coal, oil, and natural gas, have been the cornerstone o…" at bounding box center [277, 113] width 125 height 13
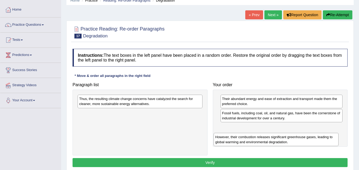
drag, startPoint x: 145, startPoint y: 120, endPoint x: 285, endPoint y: 145, distance: 142.4
click at [285, 145] on div "However, their combustion releases significant greenhouse gases, leading to glo…" at bounding box center [276, 139] width 125 height 13
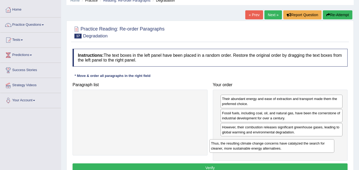
drag, startPoint x: 155, startPoint y: 102, endPoint x: 292, endPoint y: 145, distance: 143.7
click at [290, 146] on div "Thus, the resulting climate change concerns have catalyzed the search for clean…" at bounding box center [272, 146] width 125 height 13
click at [232, 167] on button "Verify" at bounding box center [210, 168] width 275 height 9
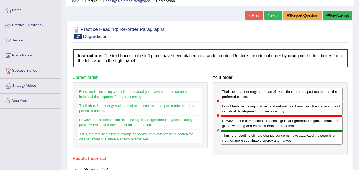
scroll to position [13, 0]
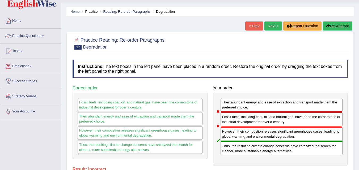
click at [267, 24] on link "Next »" at bounding box center [274, 26] width 18 height 9
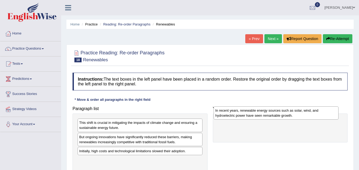
drag, startPoint x: 125, startPoint y: 154, endPoint x: 261, endPoint y: 113, distance: 142.2
click at [261, 113] on div "In recent years, renewable energy sources such as solar, wind, and hydroelectri…" at bounding box center [276, 113] width 125 height 13
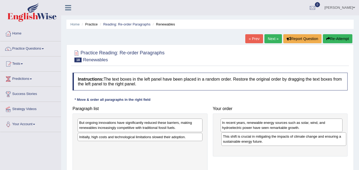
drag, startPoint x: 155, startPoint y: 124, endPoint x: 299, endPoint y: 138, distance: 144.8
click at [299, 138] on div "This shift is crucial in mitigating the impacts of climate change and ensuring …" at bounding box center [284, 139] width 125 height 13
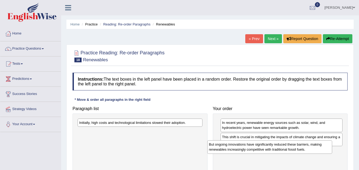
drag, startPoint x: 192, startPoint y: 125, endPoint x: 322, endPoint y: 147, distance: 131.4
click at [322, 147] on div "But ongoing innovations have significantly reduced these barriers, making renew…" at bounding box center [269, 147] width 125 height 13
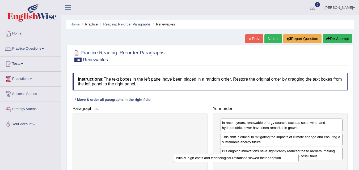
drag, startPoint x: 192, startPoint y: 124, endPoint x: 305, endPoint y: 172, distance: 122.5
click at [305, 170] on html "Toggle navigation Home Practice Questions Speaking Practice Read Aloud Repeat S…" at bounding box center [179, 85] width 359 height 170
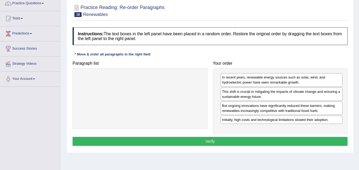
scroll to position [46, 0]
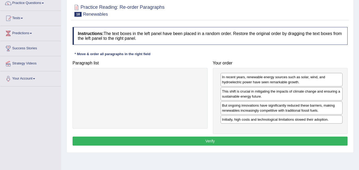
click at [196, 140] on button "Verify" at bounding box center [210, 141] width 275 height 9
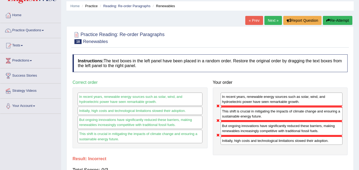
scroll to position [0, 0]
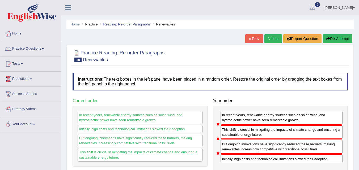
click at [270, 41] on link "Next »" at bounding box center [274, 38] width 18 height 9
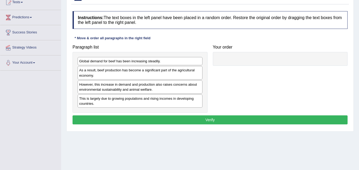
scroll to position [65, 0]
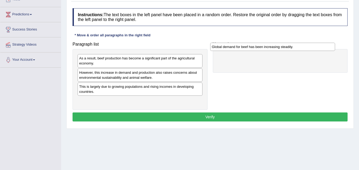
drag, startPoint x: 138, startPoint y: 59, endPoint x: 289, endPoint y: 41, distance: 152.2
click at [289, 43] on div "Global demand for beef has been increasing steadily." at bounding box center [272, 47] width 125 height 8
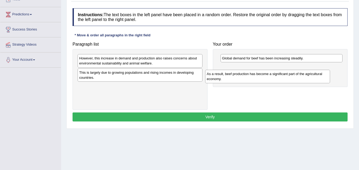
drag, startPoint x: 146, startPoint y: 63, endPoint x: 276, endPoint y: 78, distance: 130.8
click at [275, 78] on div "As a result, beef production has become a significant part of the agricultural …" at bounding box center [267, 76] width 125 height 13
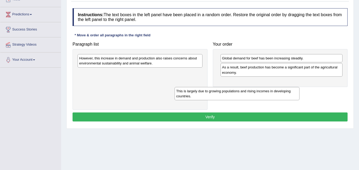
drag, startPoint x: 134, startPoint y: 77, endPoint x: 276, endPoint y: 82, distance: 141.9
click at [274, 87] on div "This is largely due to growing populations and rising incomes in developing cou…" at bounding box center [237, 93] width 125 height 13
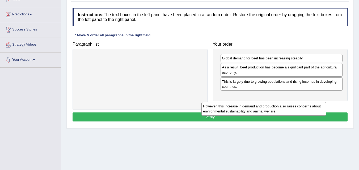
drag, startPoint x: 169, startPoint y: 63, endPoint x: 310, endPoint y: 91, distance: 144.3
click at [310, 102] on div "However, this increase in demand and production also raises concerns about envi…" at bounding box center [264, 108] width 125 height 13
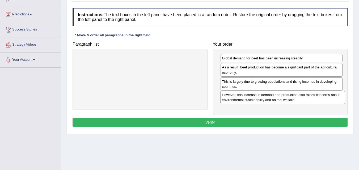
drag, startPoint x: 317, startPoint y: 88, endPoint x: 317, endPoint y: 92, distance: 3.5
click at [202, 124] on button "Verify" at bounding box center [210, 122] width 275 height 9
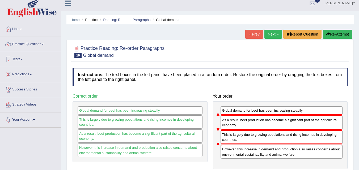
scroll to position [5, 0]
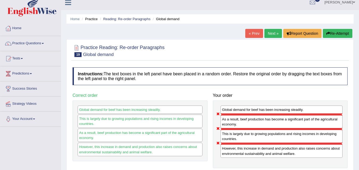
click at [268, 35] on link "Next »" at bounding box center [274, 33] width 18 height 9
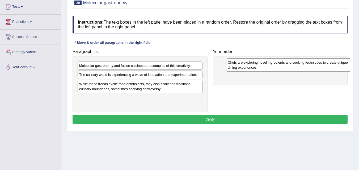
drag, startPoint x: 135, startPoint y: 88, endPoint x: 284, endPoint y: 66, distance: 150.6
click at [284, 66] on div "Chefs are exploring novel ingredients and cooking techniques to create unique d…" at bounding box center [288, 65] width 125 height 13
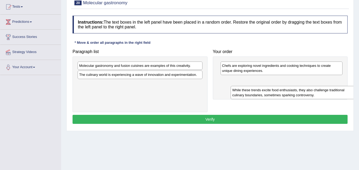
drag, startPoint x: 166, startPoint y: 90, endPoint x: 319, endPoint y: 96, distance: 152.8
click at [319, 96] on div "While these trends excite food enthusiasts, they also challenge traditional cul…" at bounding box center [293, 92] width 125 height 13
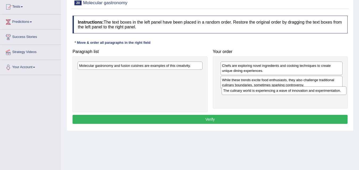
drag, startPoint x: 174, startPoint y: 78, endPoint x: 318, endPoint y: 94, distance: 145.0
click at [318, 94] on div "The culinary world is experiencing a wave of innovation and experimentation." at bounding box center [284, 91] width 125 height 8
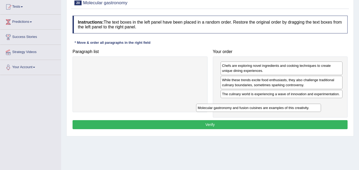
drag, startPoint x: 182, startPoint y: 67, endPoint x: 301, endPoint y: 109, distance: 125.6
click at [301, 109] on div "Molecular gastronomy and fusion cuisines are examples of this creativity." at bounding box center [258, 108] width 125 height 8
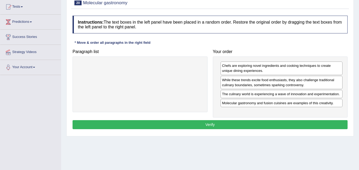
click at [235, 123] on button "Verify" at bounding box center [210, 124] width 275 height 9
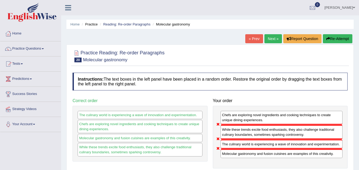
click at [267, 39] on link "Next »" at bounding box center [274, 38] width 18 height 9
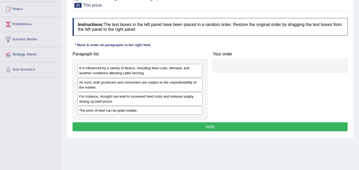
scroll to position [78, 0]
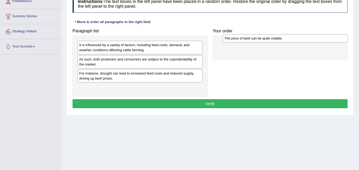
drag, startPoint x: 134, startPoint y: 88, endPoint x: 278, endPoint y: 38, distance: 152.3
click at [279, 38] on div "The price of beef can be quite volatile." at bounding box center [285, 38] width 125 height 8
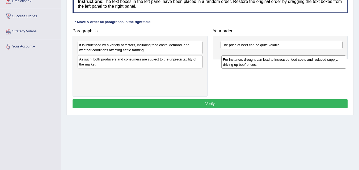
drag, startPoint x: 179, startPoint y: 76, endPoint x: 323, endPoint y: 63, distance: 144.6
click at [323, 63] on div "For instance, drought can lead to increased feed costs and reduced supply, driv…" at bounding box center [284, 62] width 125 height 13
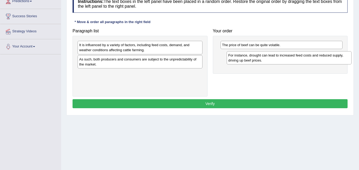
drag, startPoint x: 142, startPoint y: 80, endPoint x: 289, endPoint y: 59, distance: 148.5
click at [290, 60] on div "For instance, drought can lead to increased feed costs and reduced supply, driv…" at bounding box center [289, 57] width 125 height 13
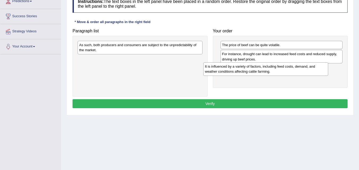
drag, startPoint x: 149, startPoint y: 48, endPoint x: 282, endPoint y: 72, distance: 135.6
click at [268, 70] on div "It is influenced by a variety of factors, including feed costs, demand, and wea…" at bounding box center [265, 69] width 125 height 13
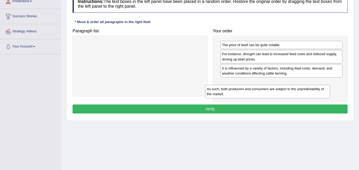
drag, startPoint x: 166, startPoint y: 51, endPoint x: 305, endPoint y: 92, distance: 144.8
click at [304, 92] on div "As such, both producers and consumers are subject to the unpredictability of th…" at bounding box center [267, 91] width 125 height 13
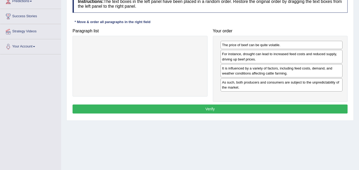
click at [221, 109] on button "Verify" at bounding box center [210, 109] width 275 height 9
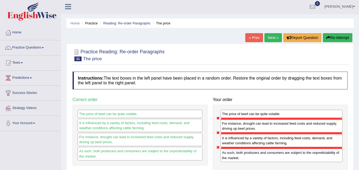
scroll to position [0, 0]
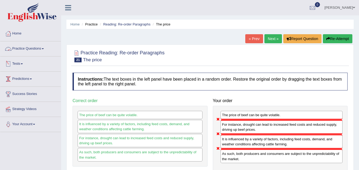
click at [20, 48] on link "Practice Questions" at bounding box center [30, 47] width 61 height 13
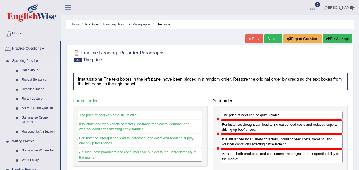
click at [34, 72] on link "Read Aloud" at bounding box center [39, 71] width 40 height 10
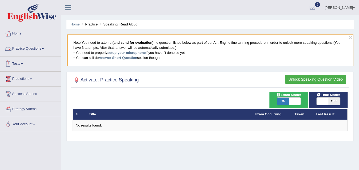
click at [41, 49] on link "Practice Questions" at bounding box center [30, 47] width 61 height 13
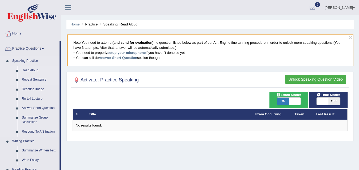
click at [35, 78] on link "Repeat Sentence" at bounding box center [39, 80] width 40 height 10
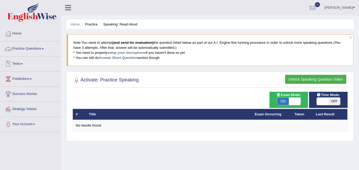
click at [30, 48] on link "Practice Questions" at bounding box center [30, 47] width 61 height 13
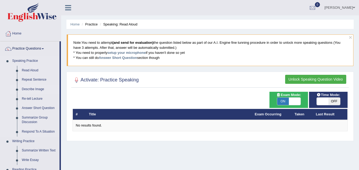
click at [34, 90] on link "Describe Image" at bounding box center [39, 90] width 40 height 10
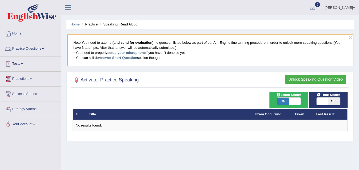
click at [45, 52] on link "Practice Questions" at bounding box center [30, 47] width 61 height 13
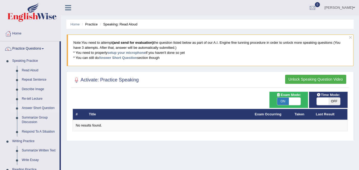
click at [40, 109] on link "Answer Short Question" at bounding box center [39, 109] width 40 height 10
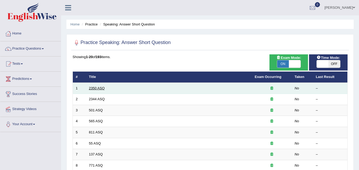
click at [100, 89] on link "2350 ASQ" at bounding box center [97, 88] width 16 height 4
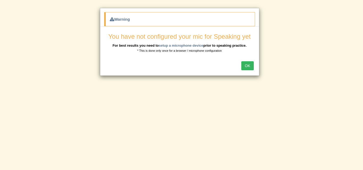
click at [247, 69] on button "OK" at bounding box center [248, 65] width 12 height 9
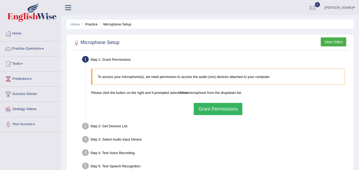
click at [222, 107] on button "Grant Permissions" at bounding box center [218, 109] width 48 height 12
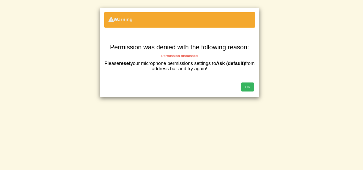
click at [247, 88] on button "OK" at bounding box center [248, 87] width 12 height 9
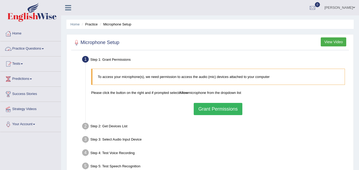
click at [44, 45] on link "Practice Questions" at bounding box center [30, 47] width 61 height 13
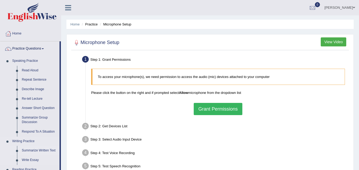
click at [36, 150] on link "Summarize Written Text" at bounding box center [39, 151] width 40 height 10
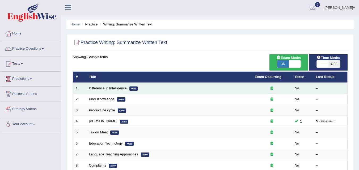
click at [100, 89] on link "Difference in Intelligence" at bounding box center [108, 88] width 38 height 4
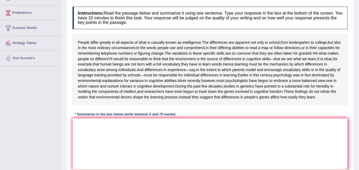
scroll to position [66, 0]
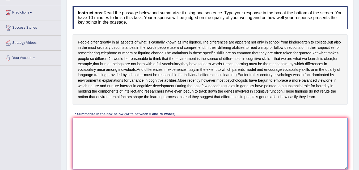
click at [80, 149] on textarea at bounding box center [210, 144] width 275 height 52
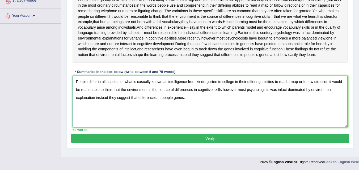
scroll to position [127, 0]
type textarea "People differ in all aspects of what is casually known as intelligence from kin…"
click at [204, 143] on button "Verify" at bounding box center [210, 138] width 278 height 9
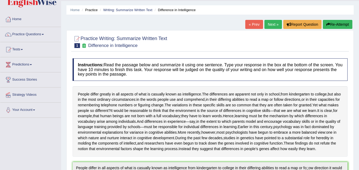
scroll to position [0, 0]
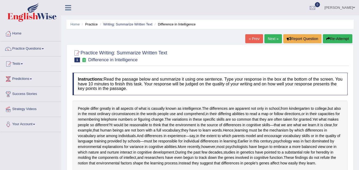
click at [272, 38] on link "Next »" at bounding box center [274, 38] width 18 height 9
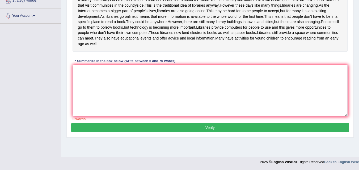
click at [214, 132] on button "Verify" at bounding box center [210, 127] width 278 height 9
click at [195, 116] on textarea at bounding box center [210, 91] width 275 height 52
type textarea "mmmmmmmmm"
click at [195, 132] on button "Verify" at bounding box center [210, 127] width 278 height 9
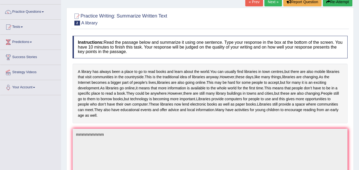
scroll to position [5, 0]
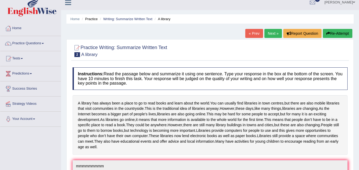
click at [270, 37] on link "Next »" at bounding box center [274, 33] width 18 height 9
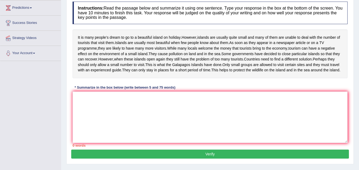
scroll to position [74, 0]
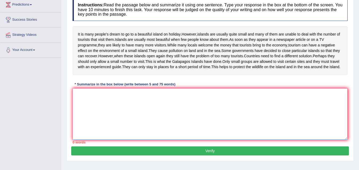
click at [156, 135] on textarea at bounding box center [210, 115] width 275 height 52
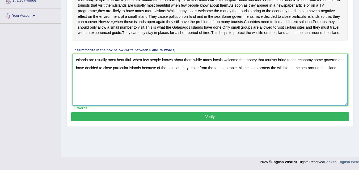
scroll to position [115, 0]
type textarea "Islands are usually most beautiful when few people known about them while many …"
click at [213, 122] on button "Verify" at bounding box center [210, 117] width 278 height 9
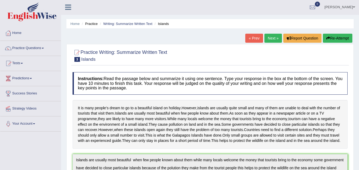
scroll to position [0, 0]
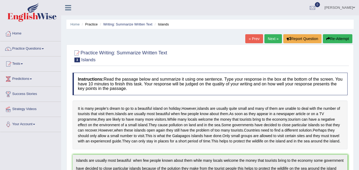
click at [269, 36] on link "Next »" at bounding box center [274, 38] width 18 height 9
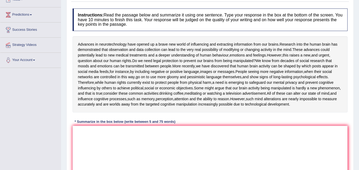
scroll to position [65, 0]
click at [113, 157] on textarea at bounding box center [210, 152] width 275 height 52
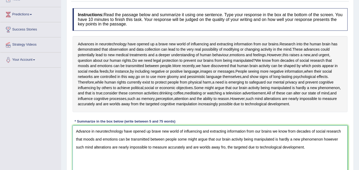
click at [113, 157] on textarea "Advance in neurotechnology have opened up brave new world of influencing and ex…" at bounding box center [210, 152] width 275 height 52
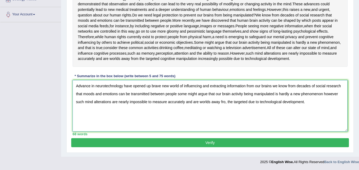
scroll to position [127, 0]
type textarea "Advance in neurotechnology have opened up brave new world of influencing and ex…"
click at [211, 142] on button "Verify" at bounding box center [210, 143] width 278 height 9
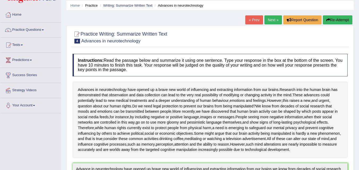
scroll to position [0, 0]
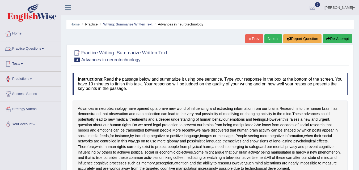
click at [28, 51] on link "Practice Questions" at bounding box center [30, 47] width 61 height 13
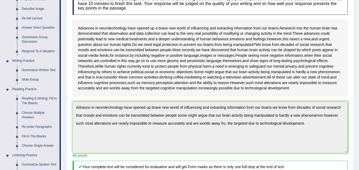
scroll to position [86, 0]
